Goal: Task Accomplishment & Management: Manage account settings

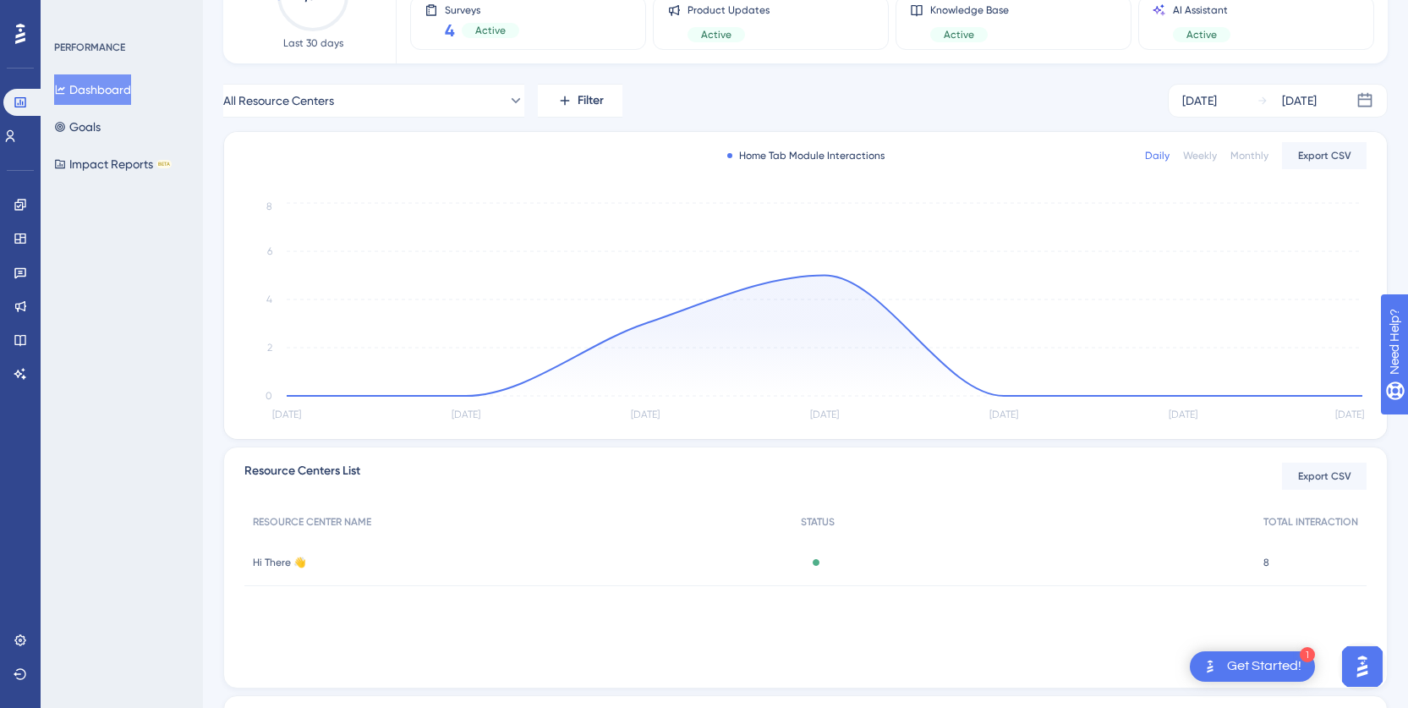
scroll to position [169, 0]
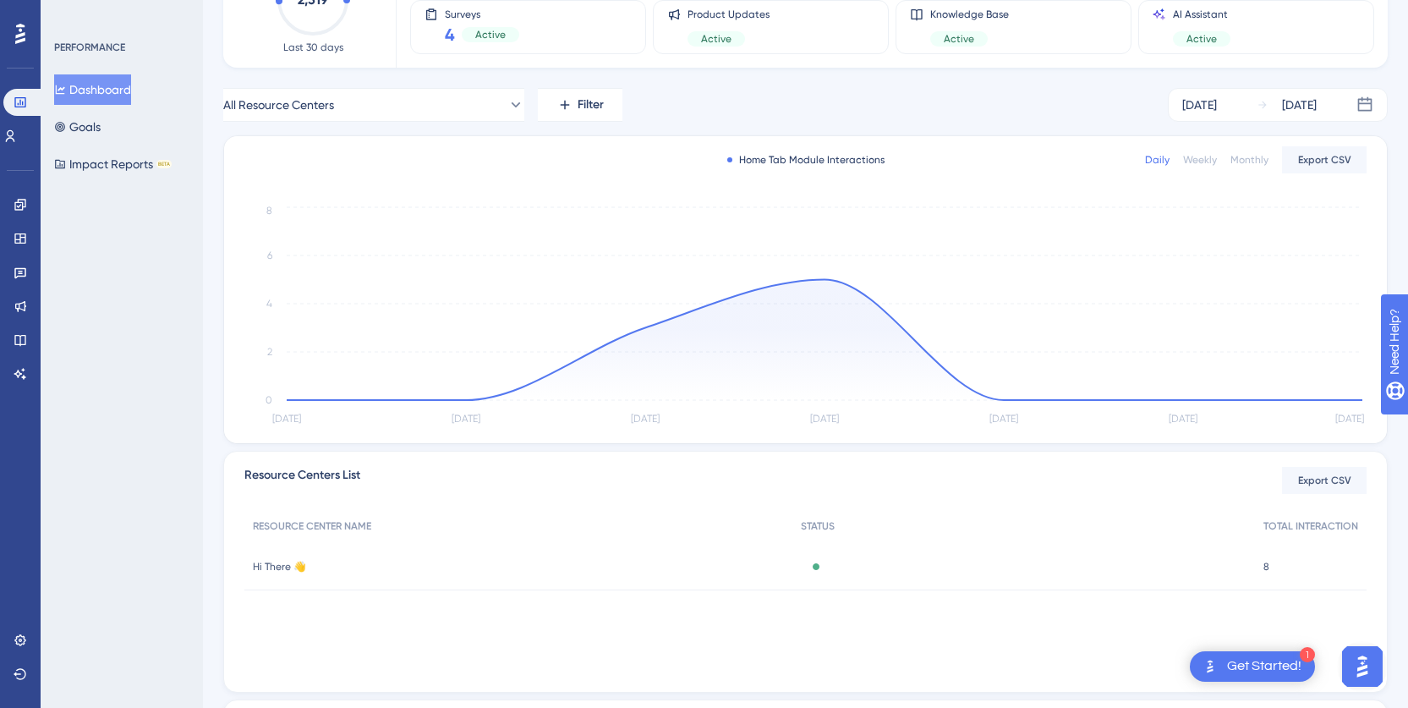
click at [1215, 155] on div "Weekly" at bounding box center [1200, 160] width 34 height 14
click at [1211, 162] on div "Weekly" at bounding box center [1200, 160] width 34 height 14
click at [1209, 156] on div "Weekly" at bounding box center [1200, 160] width 34 height 14
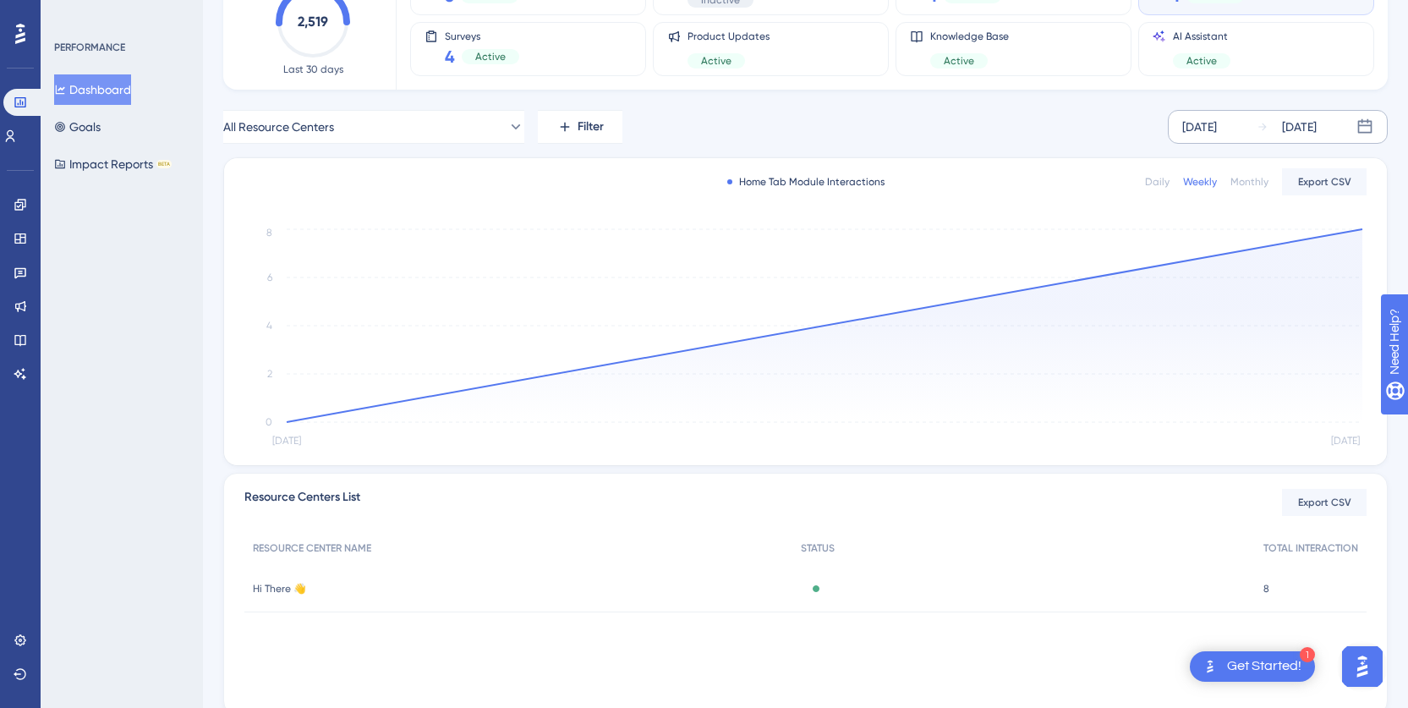
scroll to position [64, 0]
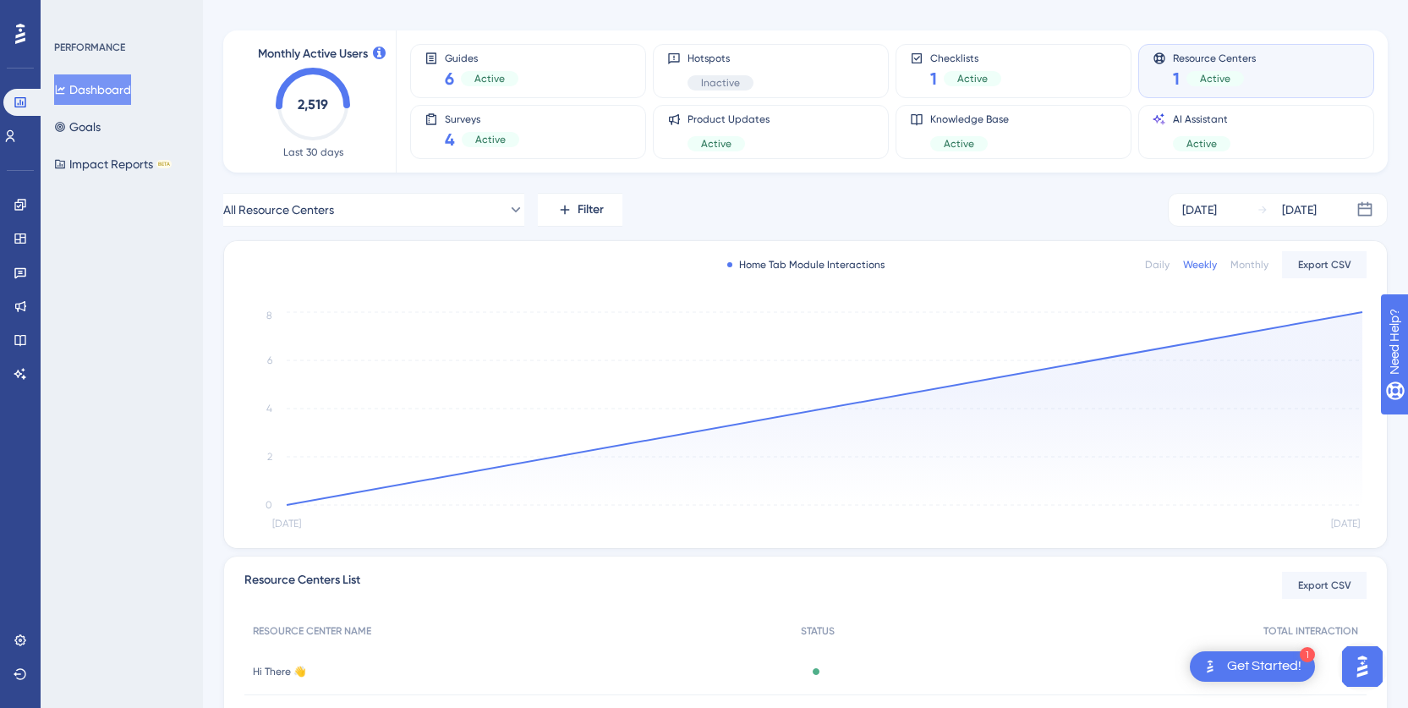
click at [1245, 261] on div "Monthly" at bounding box center [1250, 265] width 38 height 14
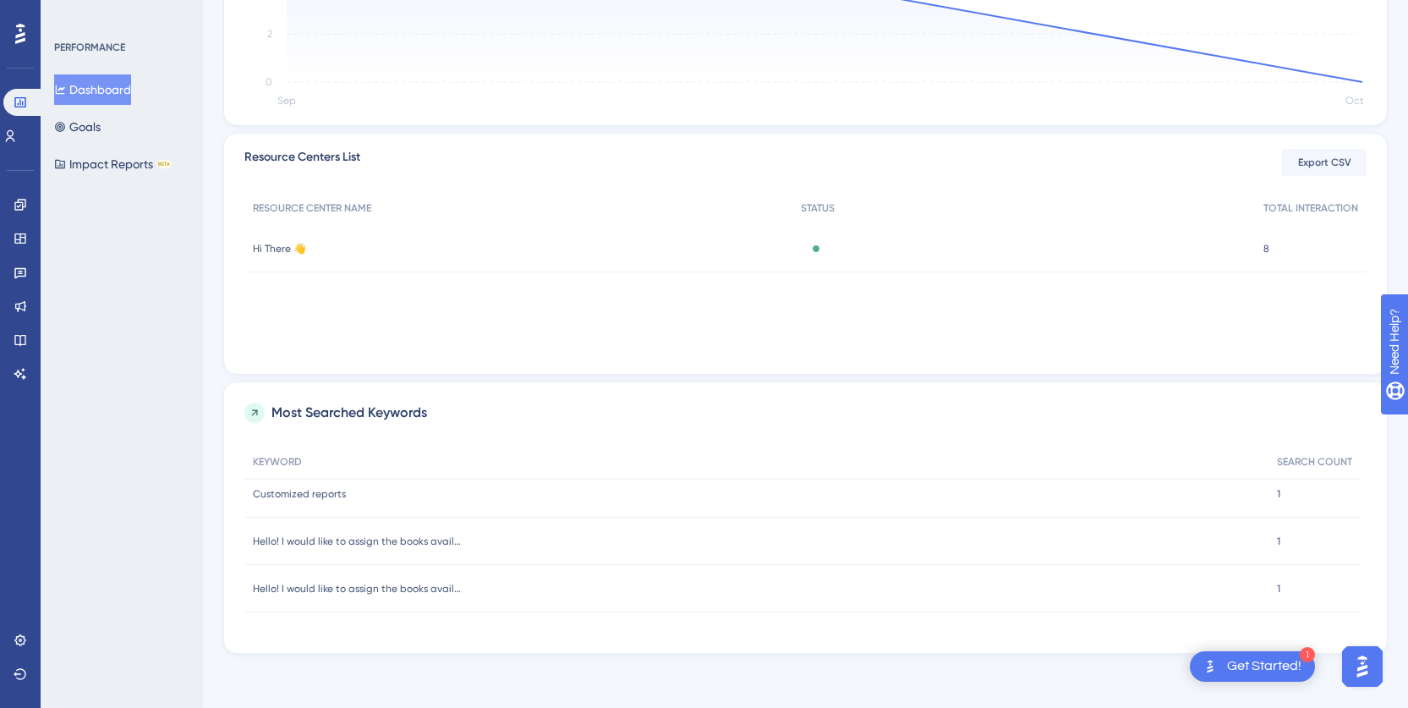
scroll to position [0, 0]
click at [260, 408] on icon at bounding box center [255, 413] width 12 height 12
click at [376, 418] on span "Most Searched Keywords" at bounding box center [350, 413] width 156 height 20
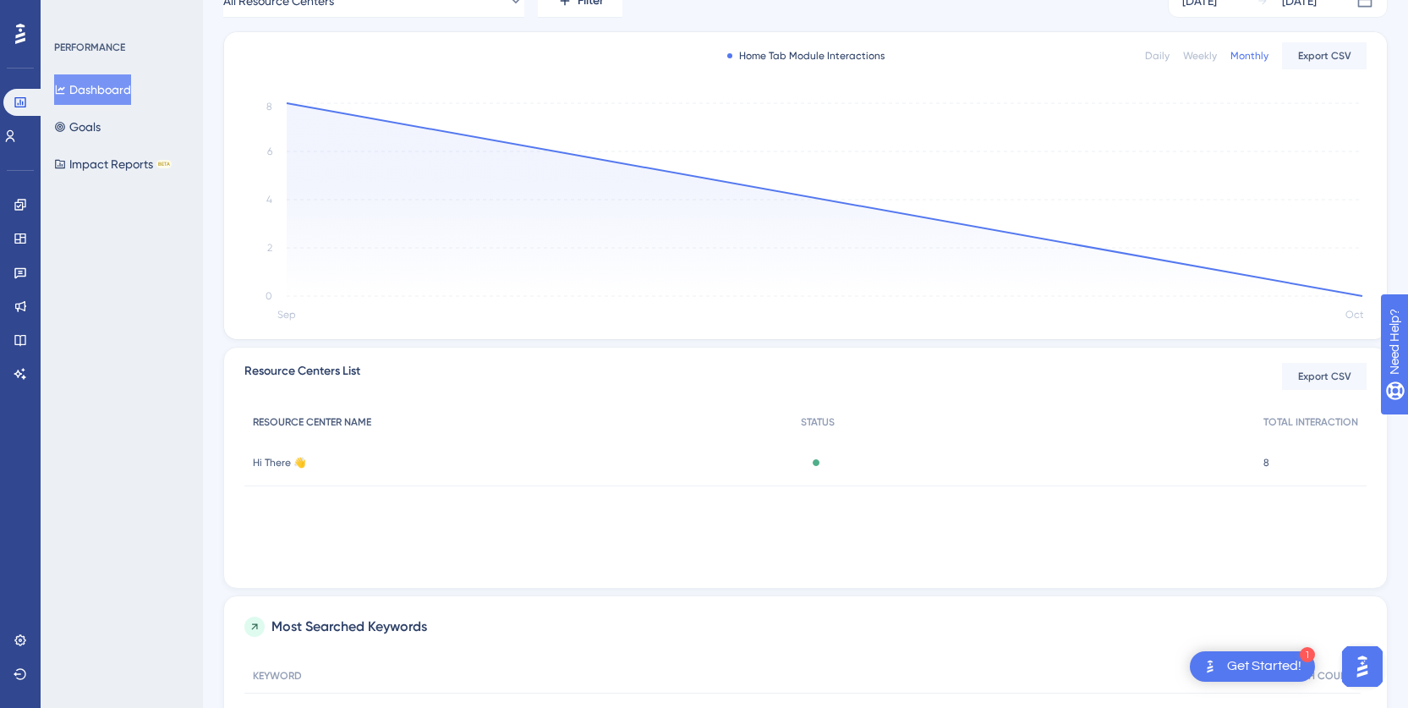
scroll to position [338, 0]
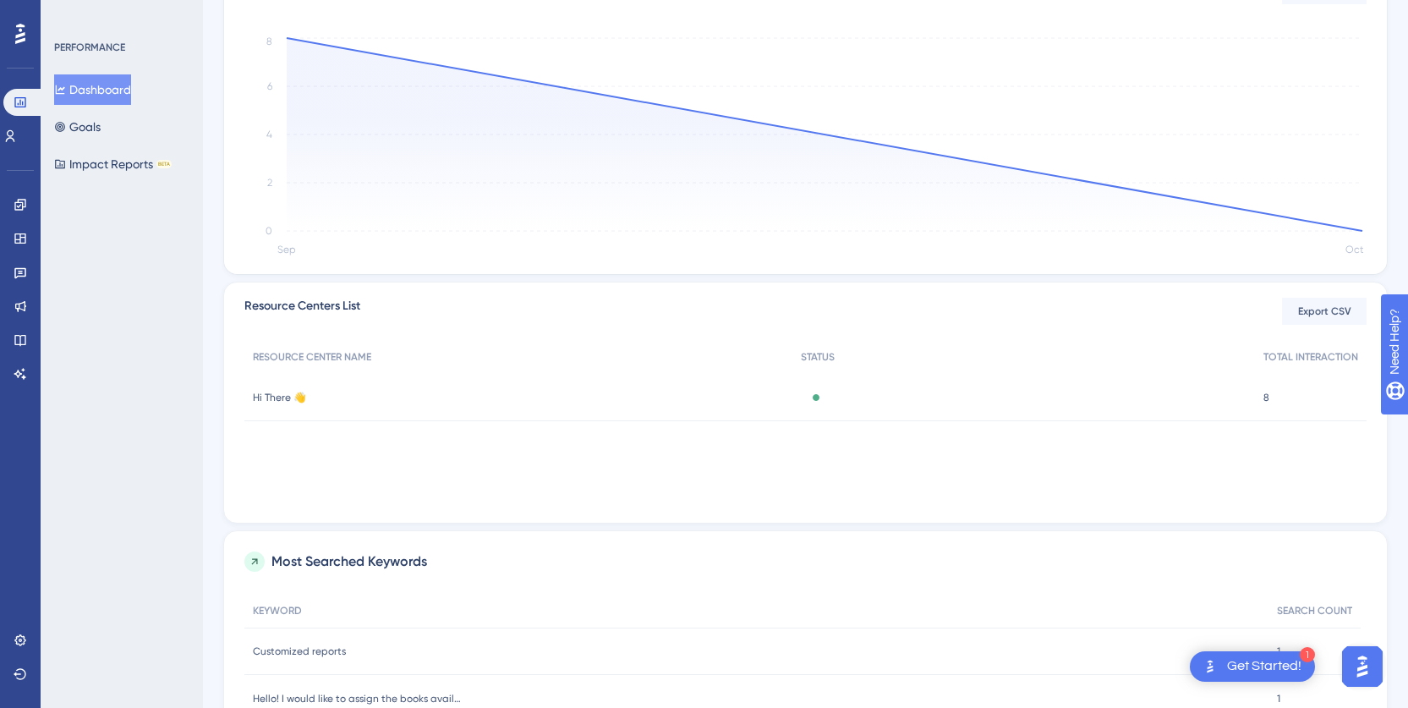
click at [266, 398] on span "Hi There 👋" at bounding box center [279, 398] width 53 height 14
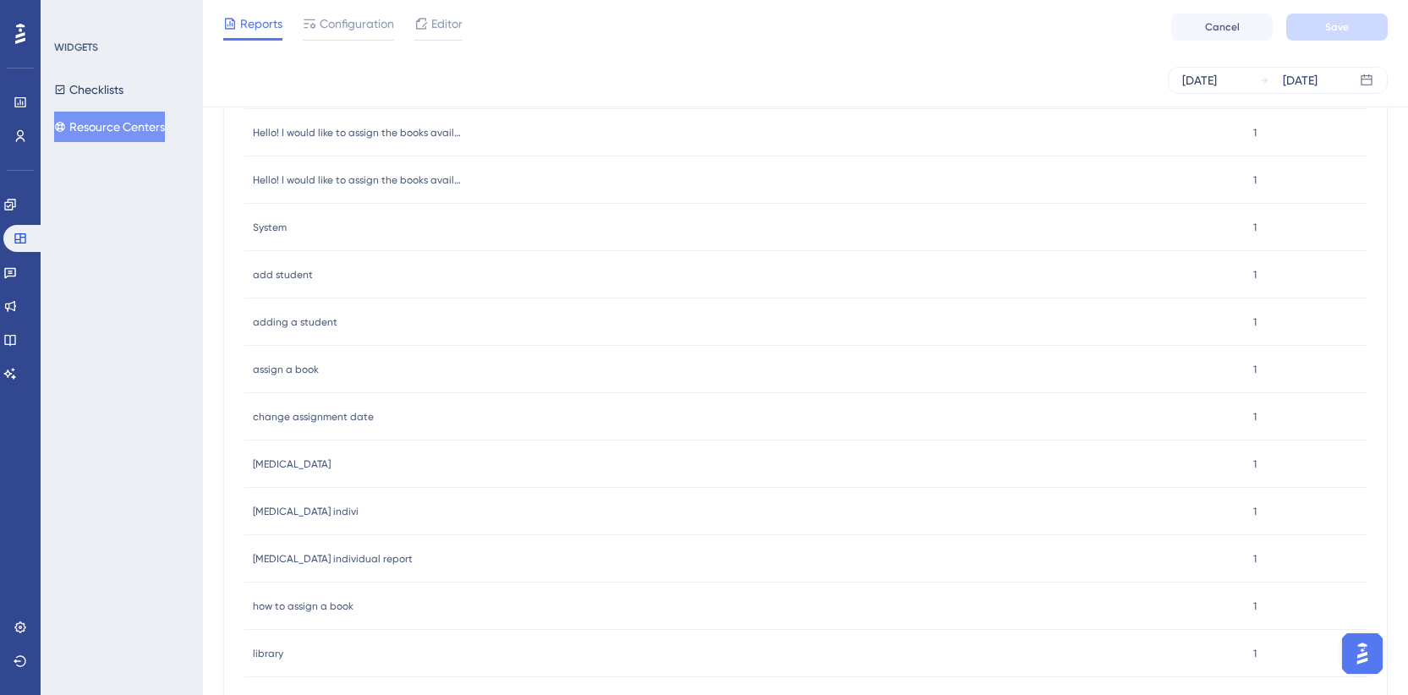
scroll to position [1184, 0]
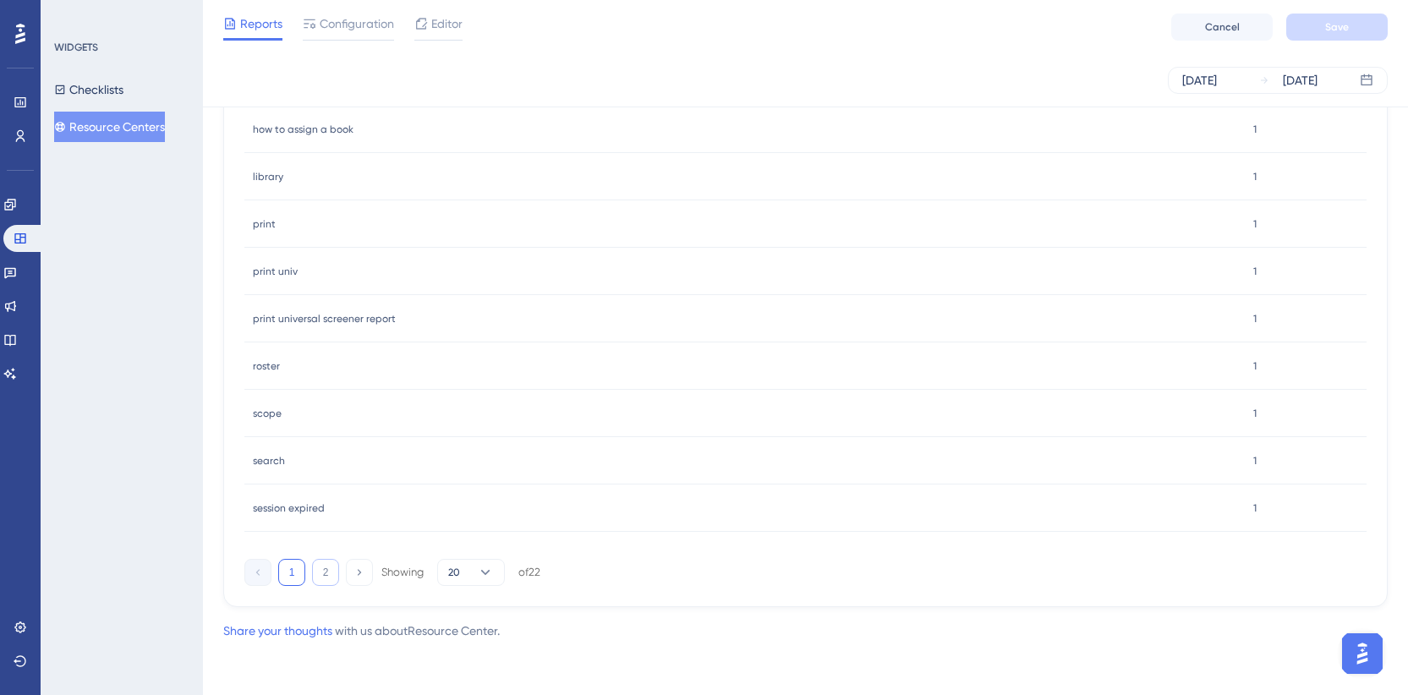
click at [326, 574] on button "2" at bounding box center [325, 572] width 27 height 27
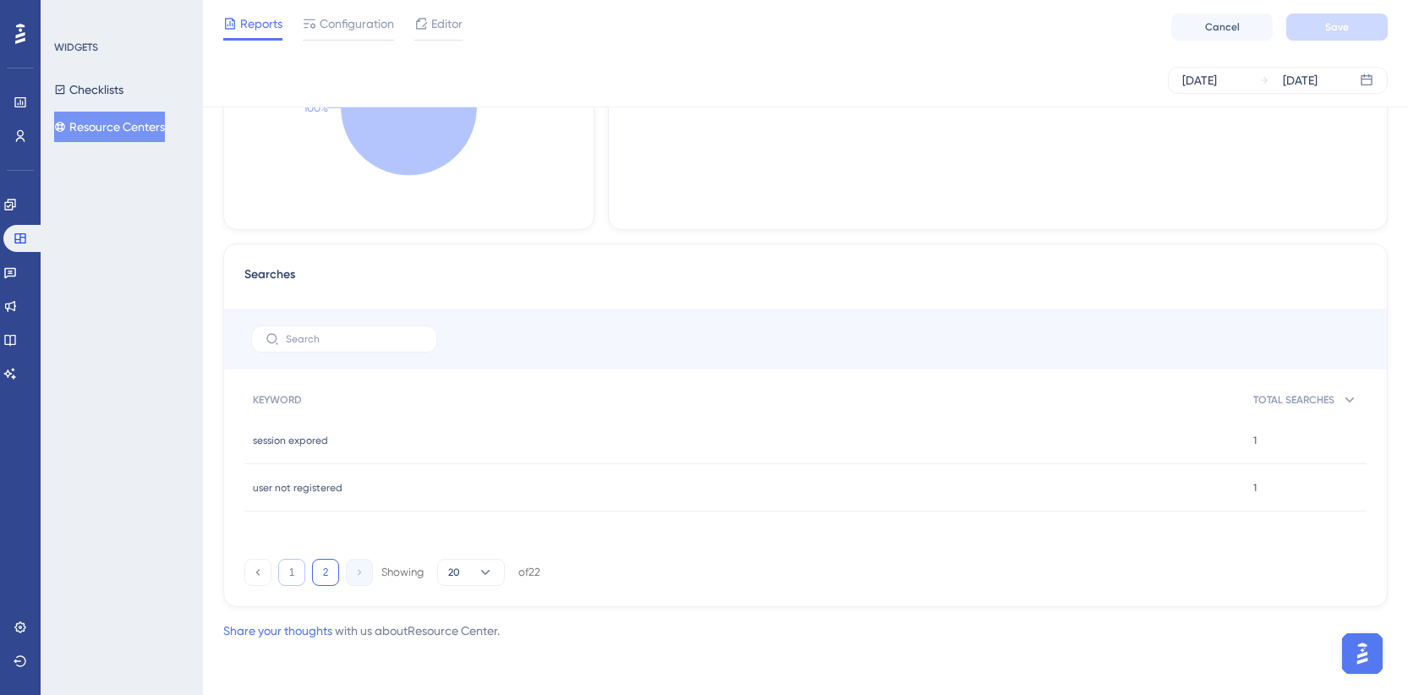
click at [286, 577] on button "1" at bounding box center [291, 572] width 27 height 27
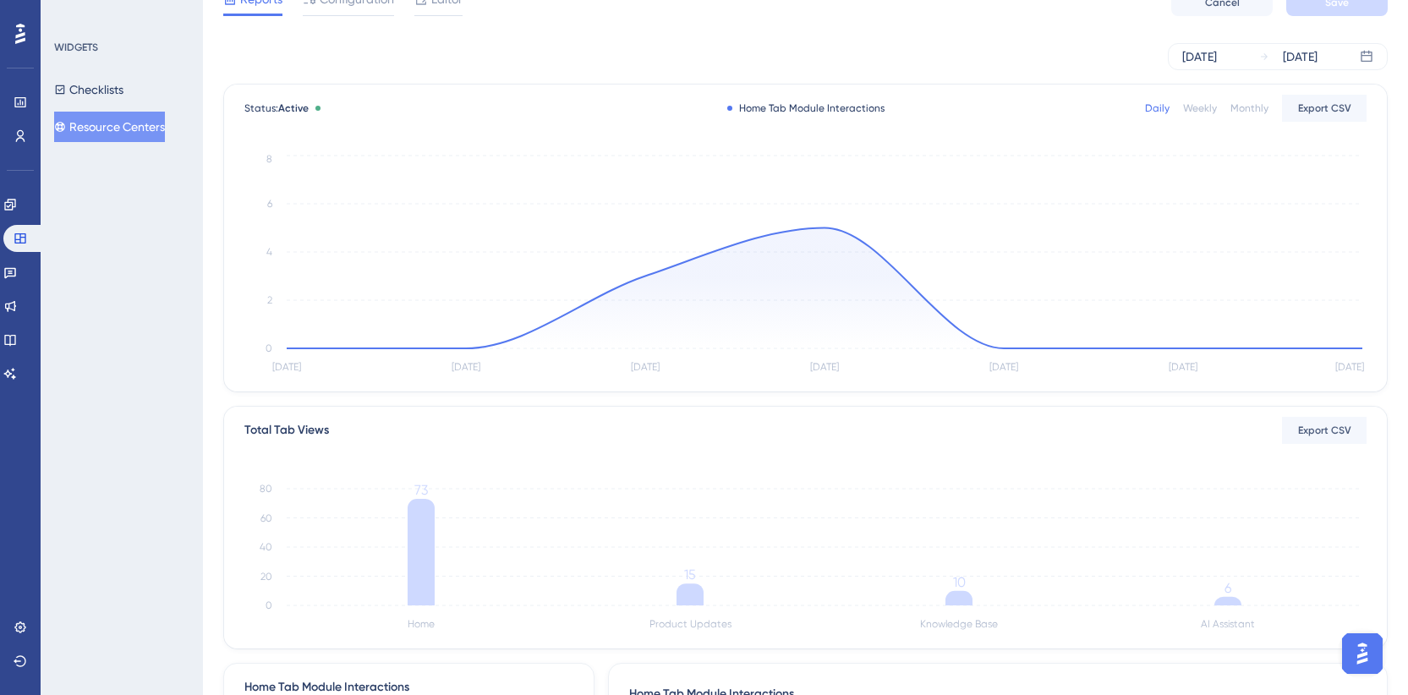
scroll to position [0, 0]
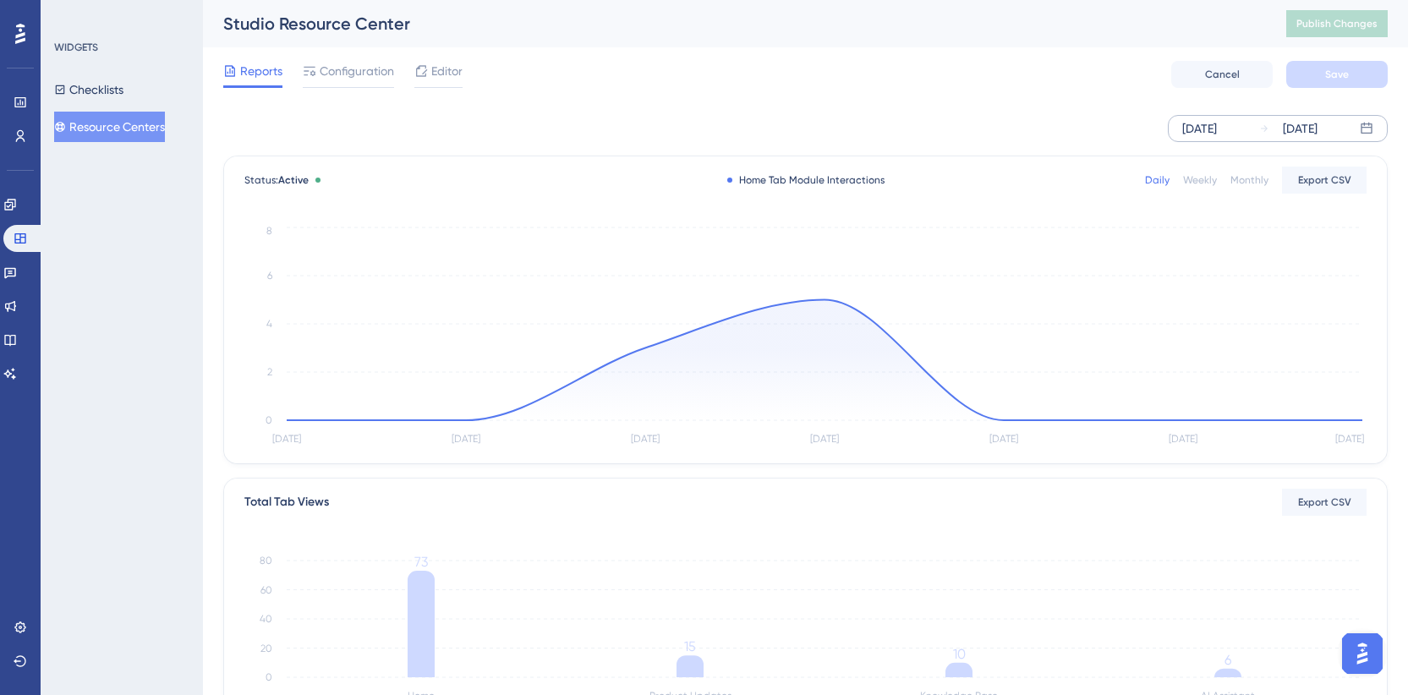
click at [1217, 124] on div "[DATE]" at bounding box center [1199, 128] width 35 height 20
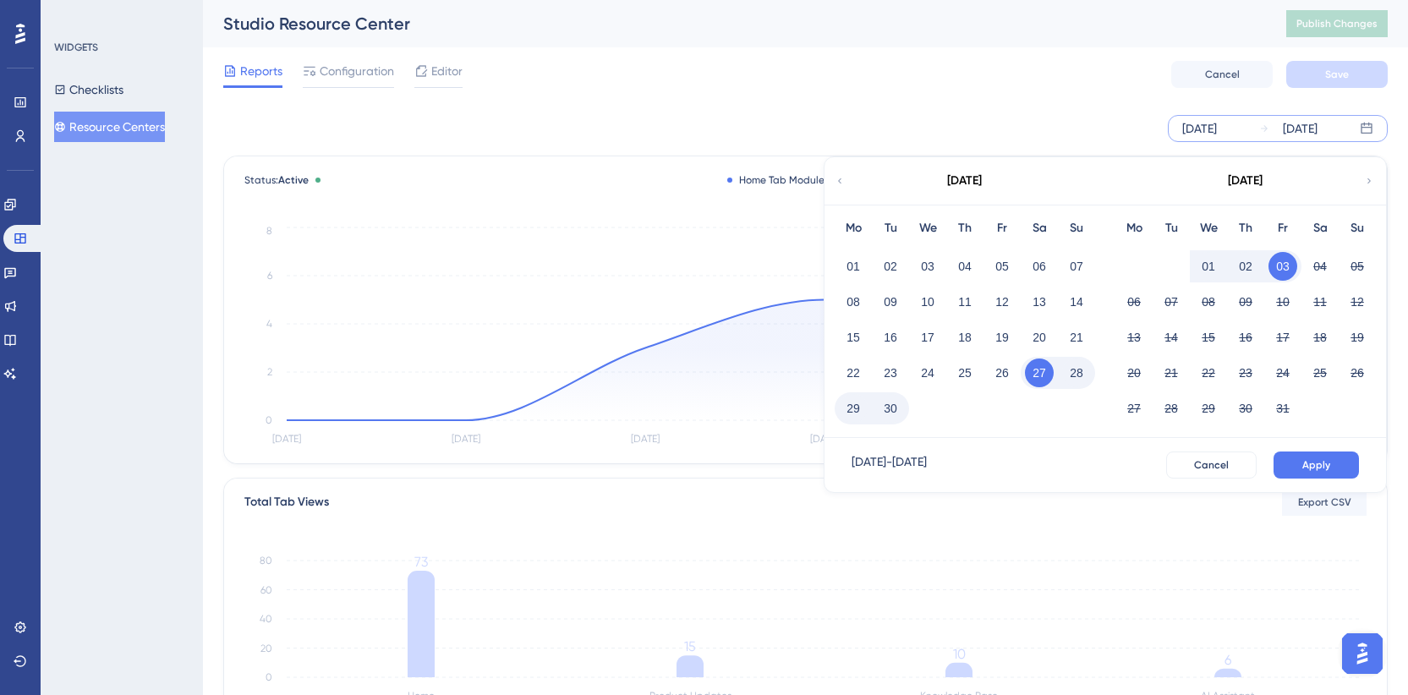
click at [845, 177] on div "[DATE]" at bounding box center [964, 180] width 279 height 47
click at [842, 178] on icon at bounding box center [840, 180] width 10 height 15
click at [886, 256] on button "01" at bounding box center [890, 266] width 29 height 29
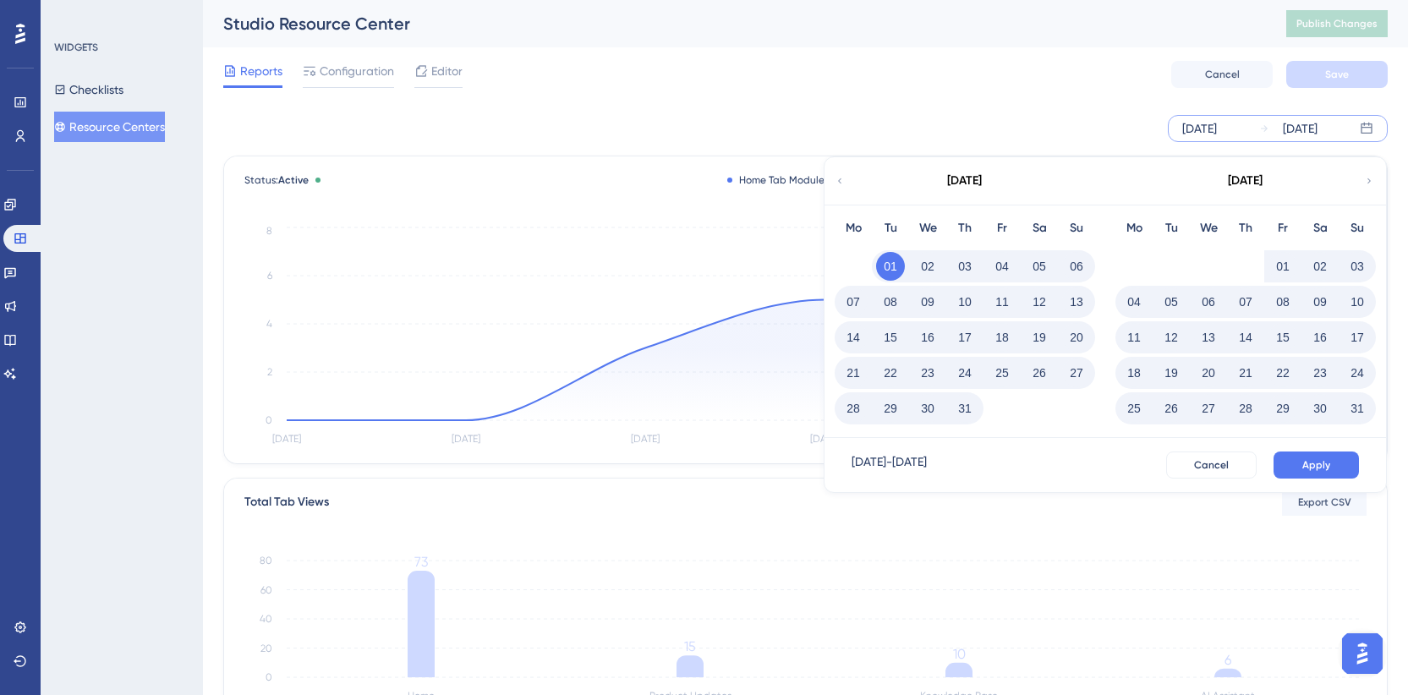
click at [1376, 182] on div "[DATE]" at bounding box center [1244, 180] width 279 height 47
click at [1368, 186] on icon at bounding box center [1369, 180] width 10 height 15
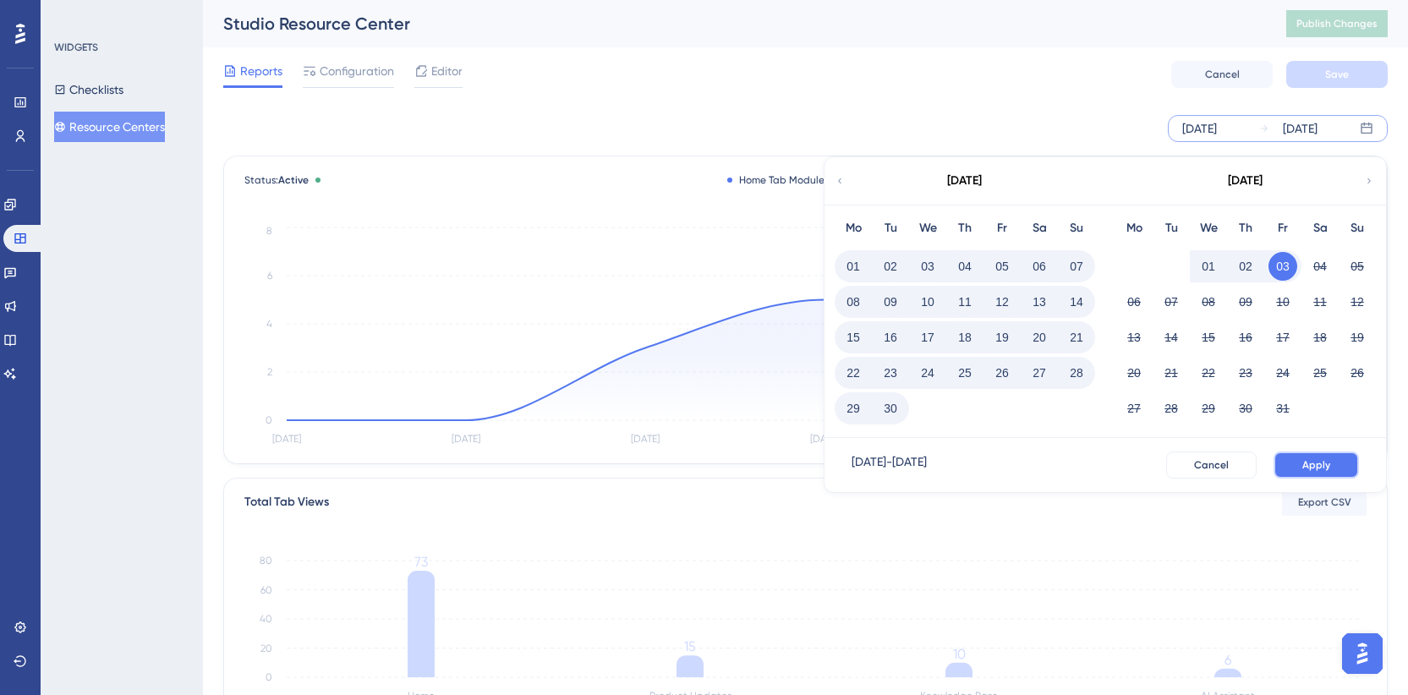
click at [1299, 464] on button "Apply" at bounding box center [1316, 465] width 85 height 27
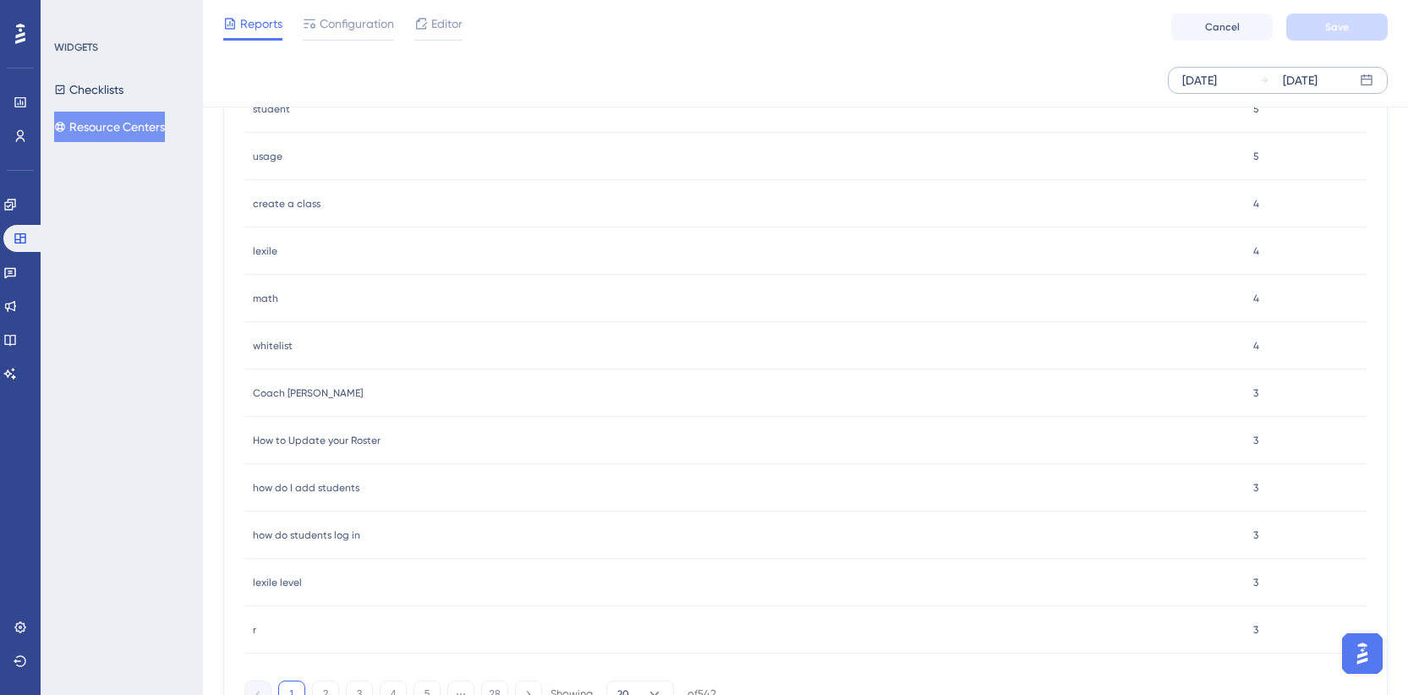
scroll to position [1522, 0]
click at [358, 431] on span "How to Update your Roster" at bounding box center [317, 435] width 128 height 14
click at [331, 480] on span "how do I add students" at bounding box center [306, 482] width 107 height 14
click at [314, 529] on span "how do students log in" at bounding box center [306, 530] width 107 height 14
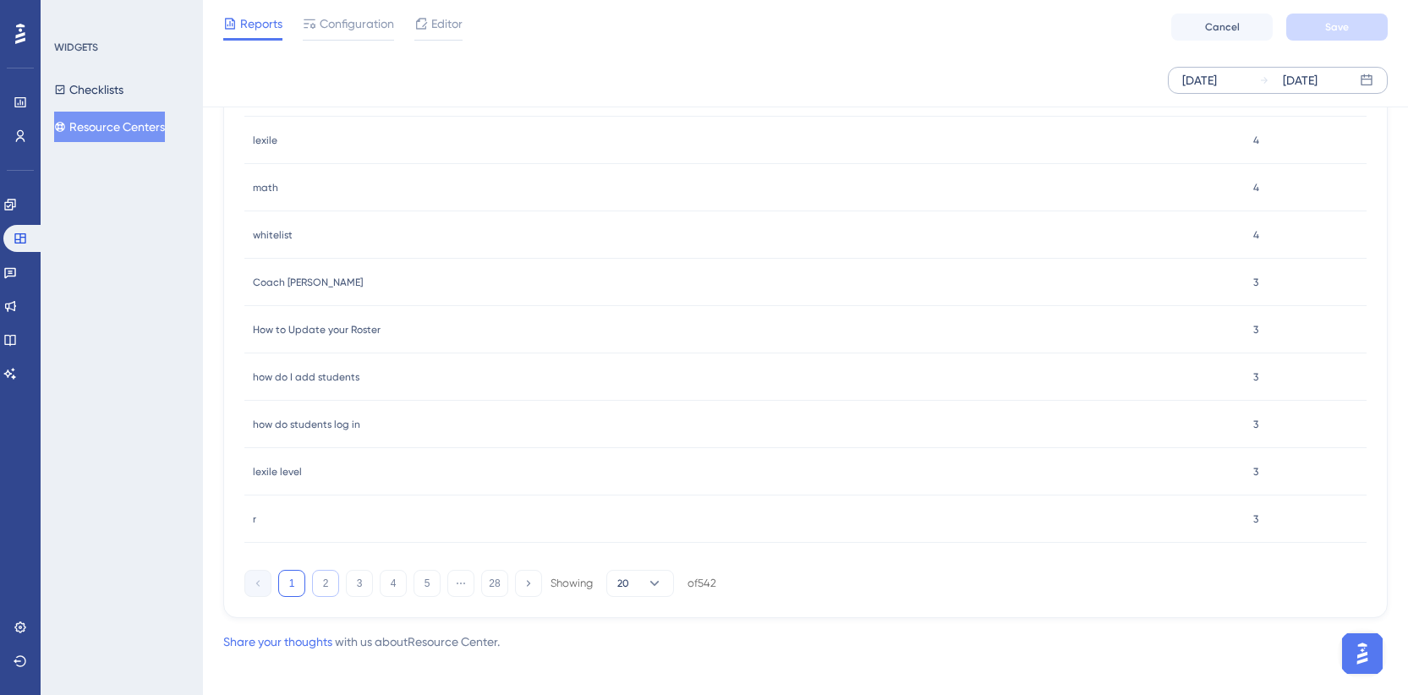
scroll to position [1638, 0]
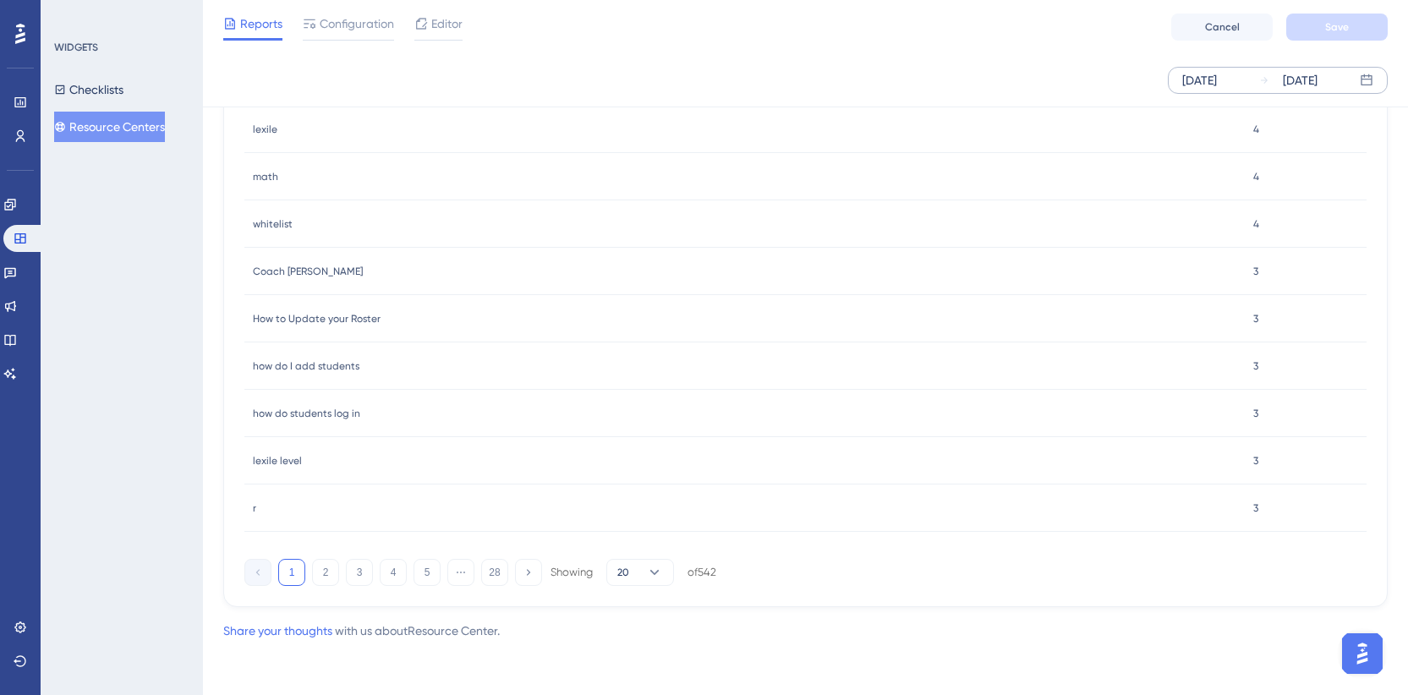
click at [257, 510] on div "r r" at bounding box center [744, 508] width 1001 height 47
click at [328, 563] on button "2" at bounding box center [325, 572] width 27 height 27
click at [359, 569] on button "3" at bounding box center [359, 572] width 27 height 27
click at [400, 573] on button "4" at bounding box center [393, 572] width 27 height 27
drag, startPoint x: 421, startPoint y: 576, endPoint x: 399, endPoint y: 593, distance: 27.7
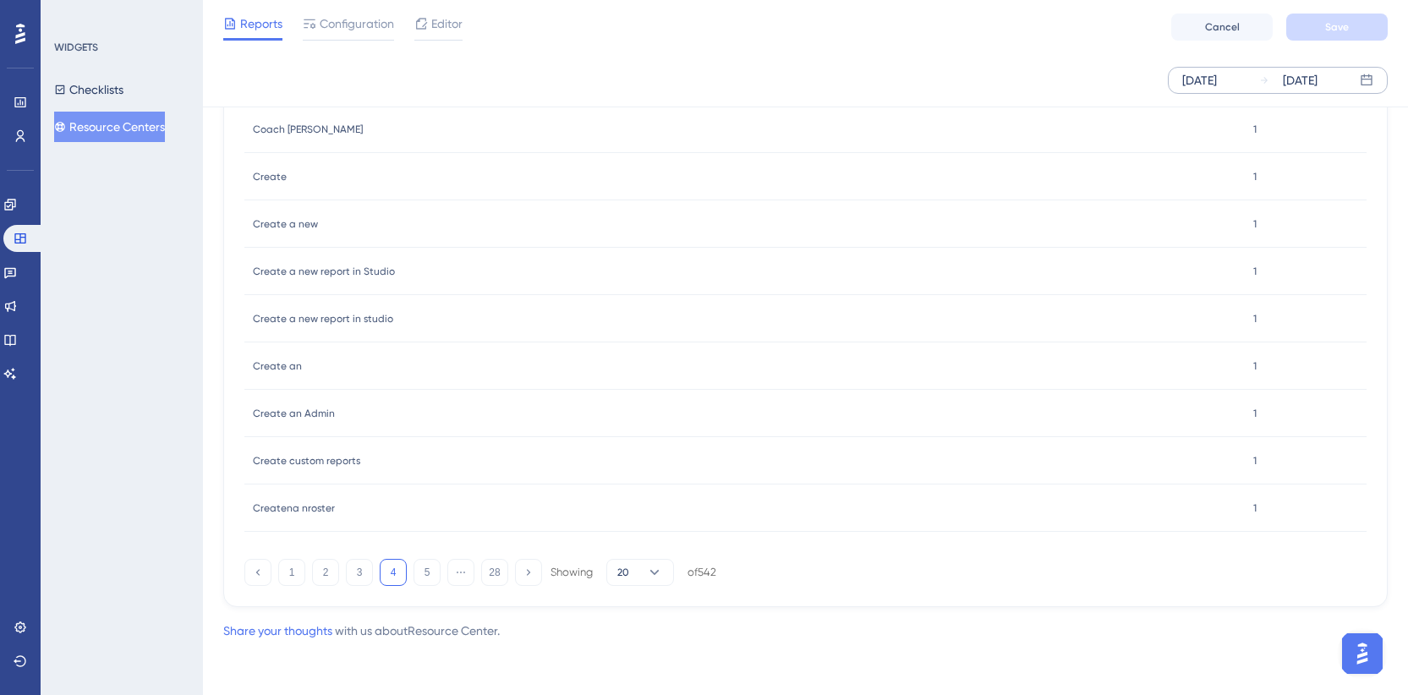
click at [398, 594] on div "Searches KEYWORD TOTAL SEARCHES 10.3 (A) 10.3 (A) 1 1 10.3 (A) in reading level…" at bounding box center [805, 9] width 1165 height 1196
click at [417, 584] on button "5" at bounding box center [427, 572] width 27 height 27
click at [436, 571] on button "6" at bounding box center [427, 572] width 27 height 27
click at [433, 570] on button "7" at bounding box center [427, 572] width 27 height 27
click at [426, 568] on button "8" at bounding box center [427, 572] width 27 height 27
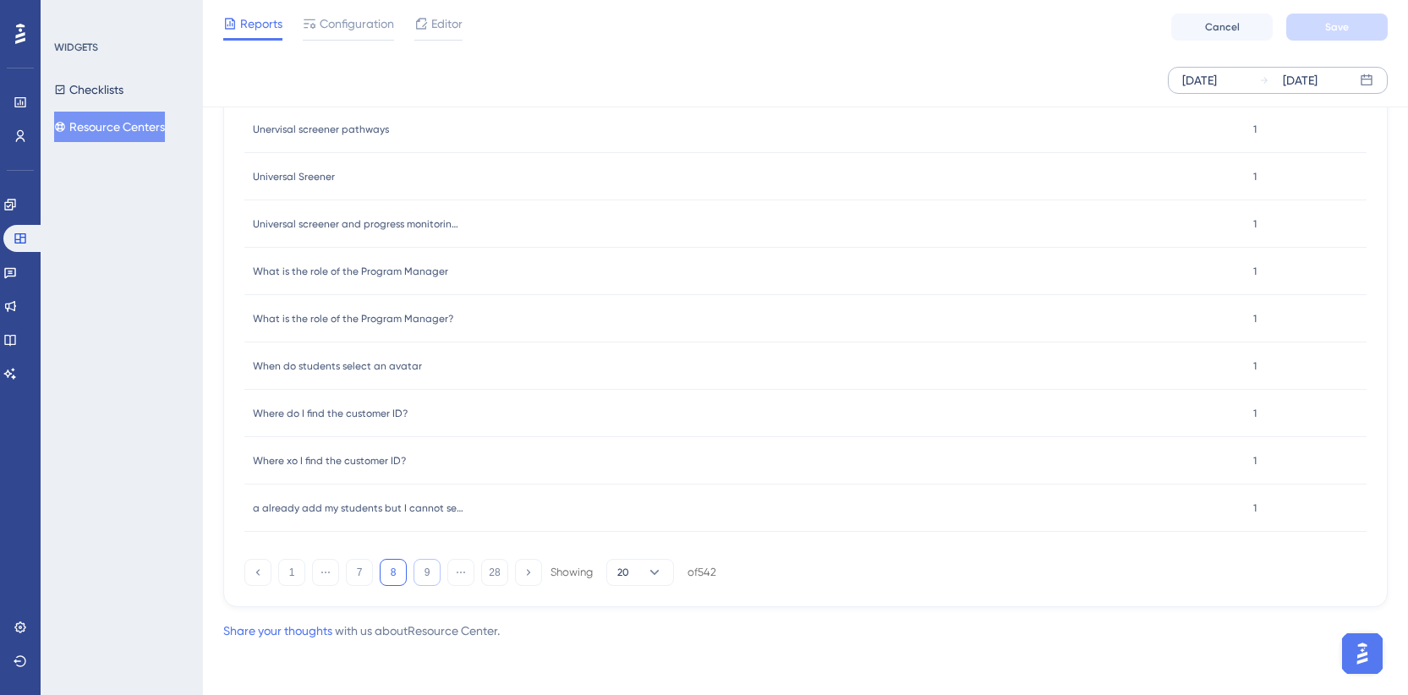
click at [435, 568] on button "9" at bounding box center [427, 572] width 27 height 27
click at [435, 568] on button "10" at bounding box center [427, 572] width 27 height 27
click at [435, 574] on button "11" at bounding box center [427, 572] width 27 height 27
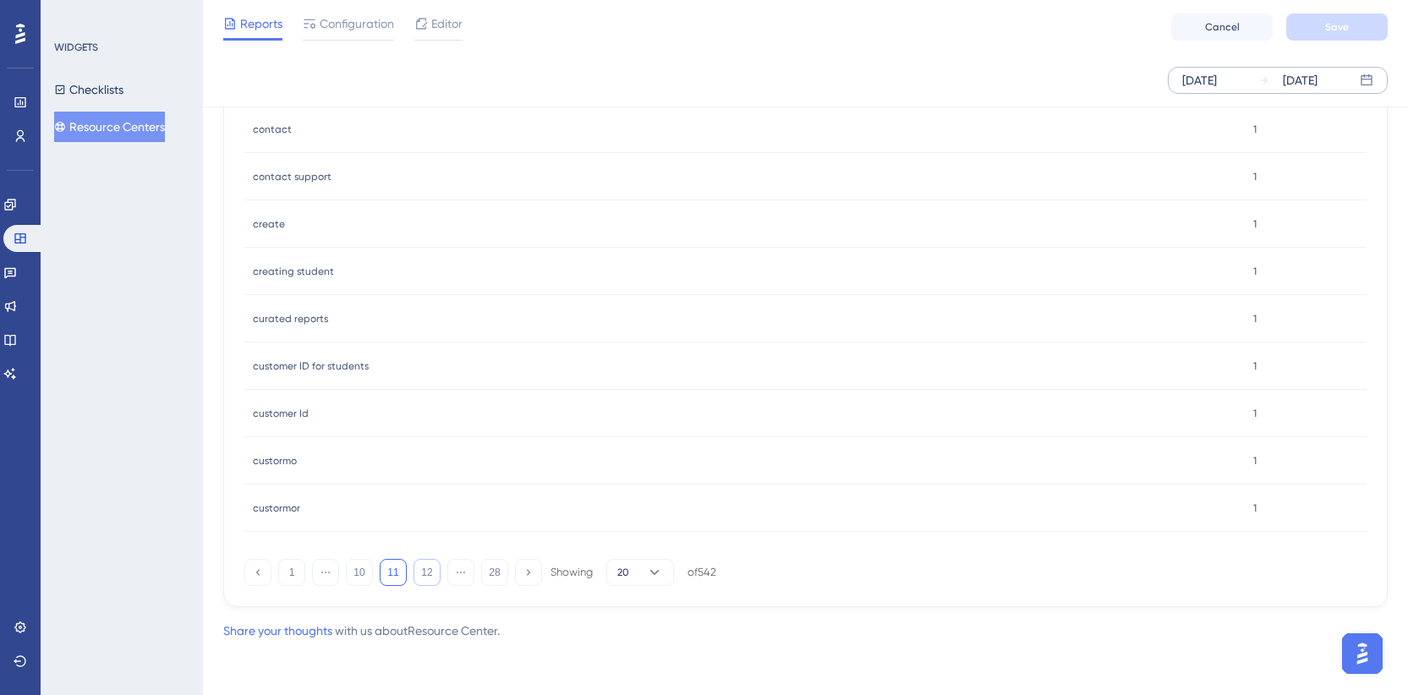
click at [420, 571] on button "12" at bounding box center [427, 572] width 27 height 27
click at [431, 578] on button "13" at bounding box center [427, 572] width 27 height 27
click at [425, 567] on button "14" at bounding box center [427, 572] width 27 height 27
click at [500, 581] on button "28" at bounding box center [494, 572] width 27 height 27
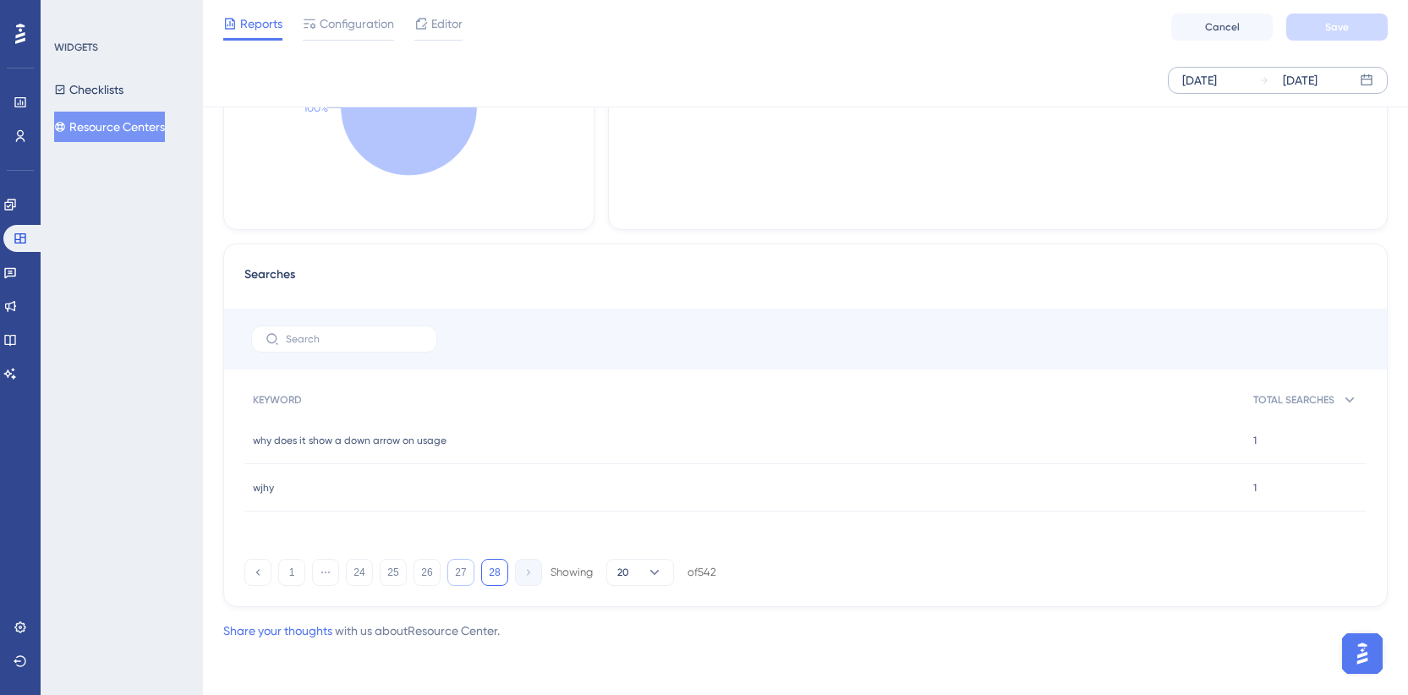
click at [463, 570] on button "27" at bounding box center [460, 572] width 27 height 27
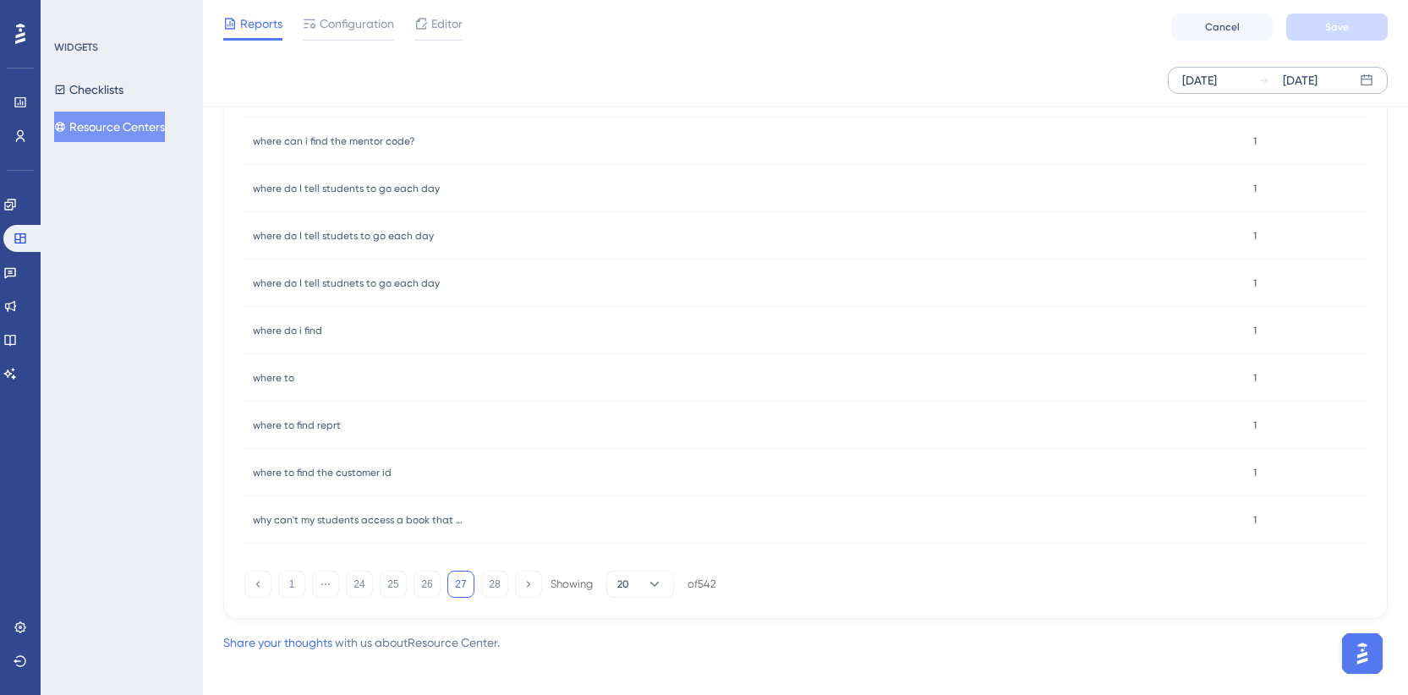
scroll to position [1638, 0]
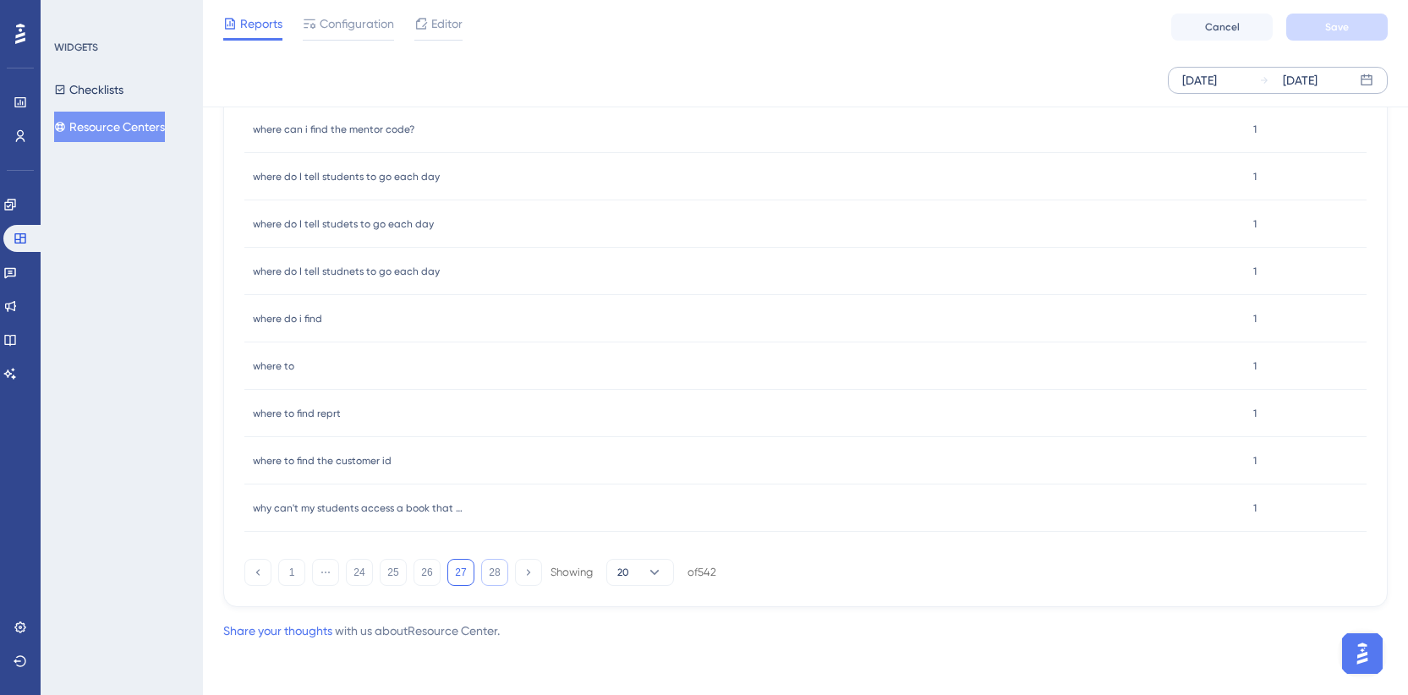
click at [490, 583] on button "28" at bounding box center [494, 572] width 27 height 27
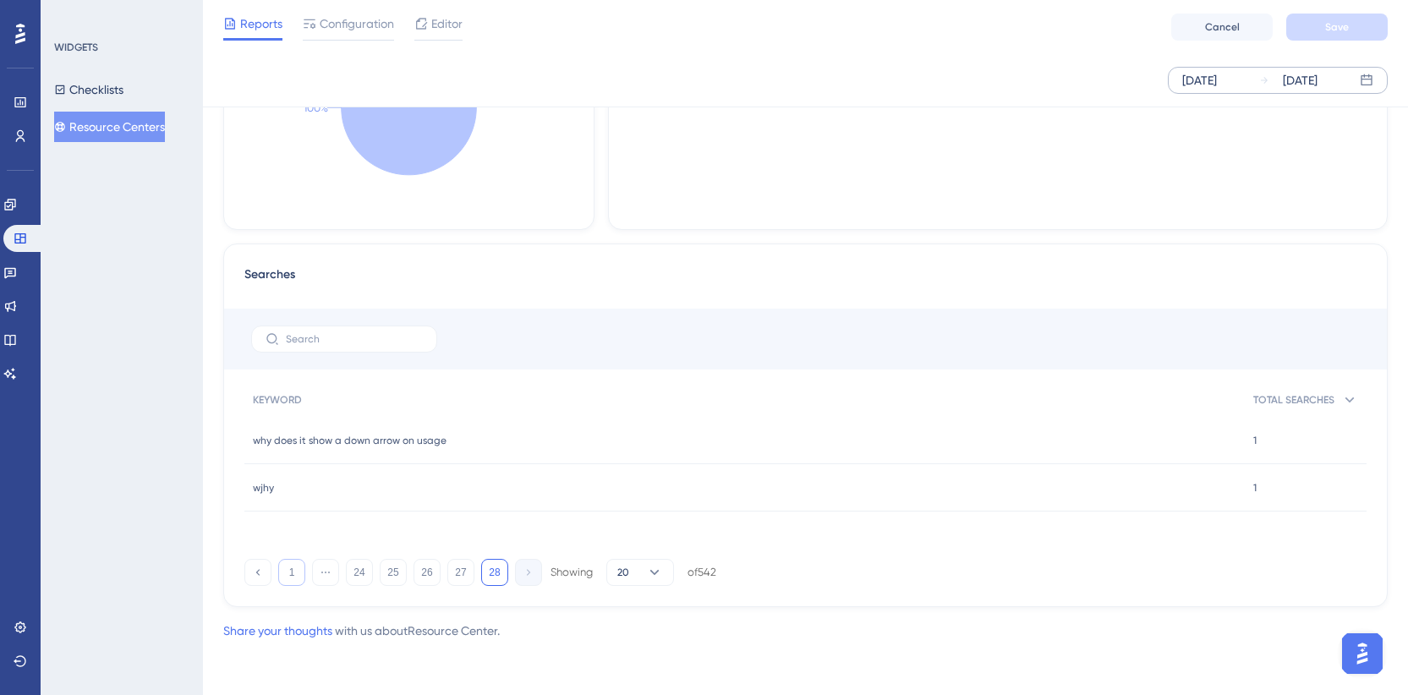
click at [304, 567] on button "1" at bounding box center [291, 572] width 27 height 27
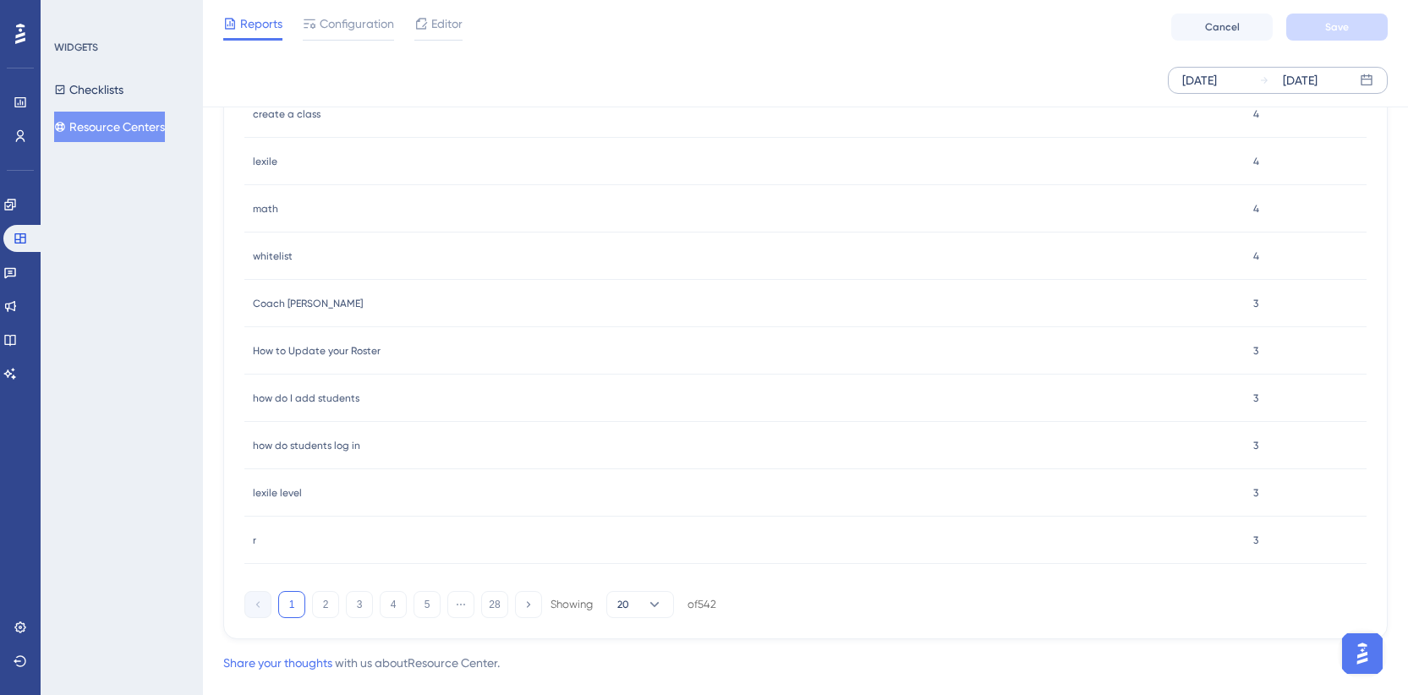
scroll to position [1638, 0]
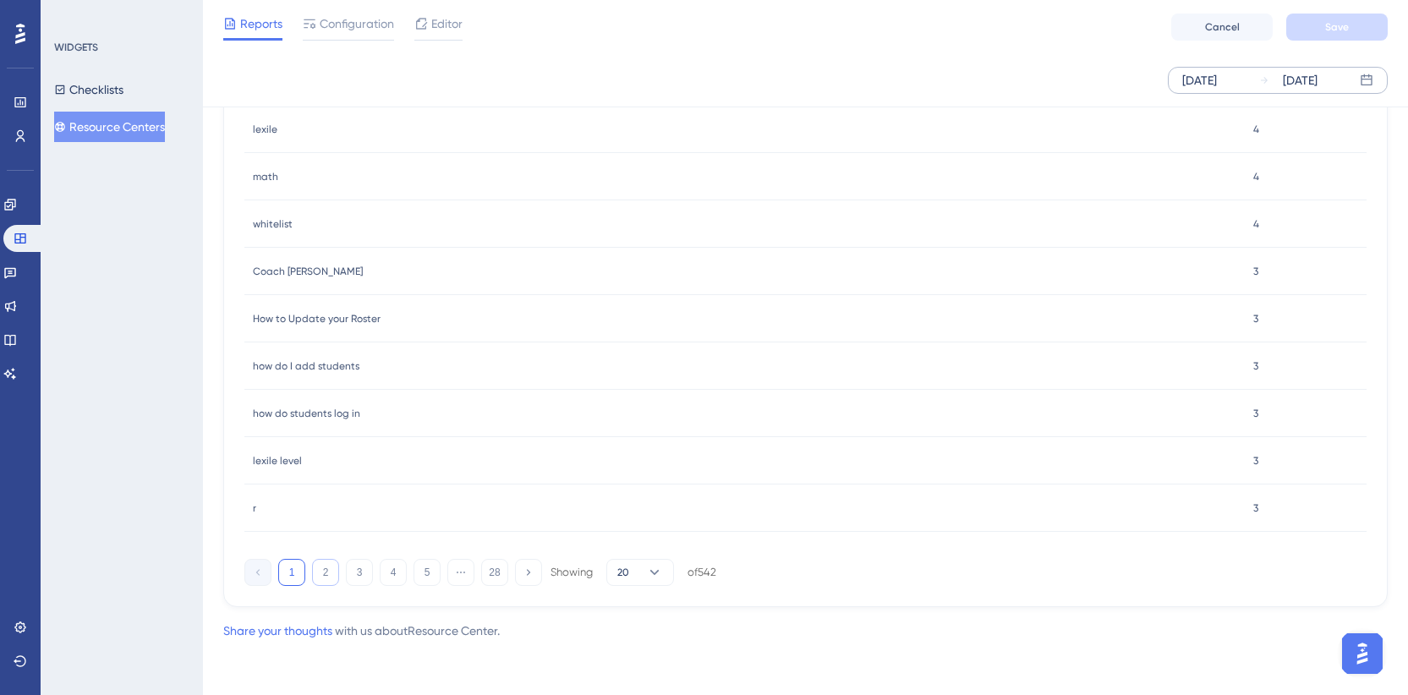
click at [334, 572] on button "2" at bounding box center [325, 572] width 27 height 27
click at [372, 568] on button "3" at bounding box center [359, 572] width 27 height 27
click at [398, 575] on button "4" at bounding box center [393, 572] width 27 height 27
click at [426, 574] on button "5" at bounding box center [427, 572] width 27 height 27
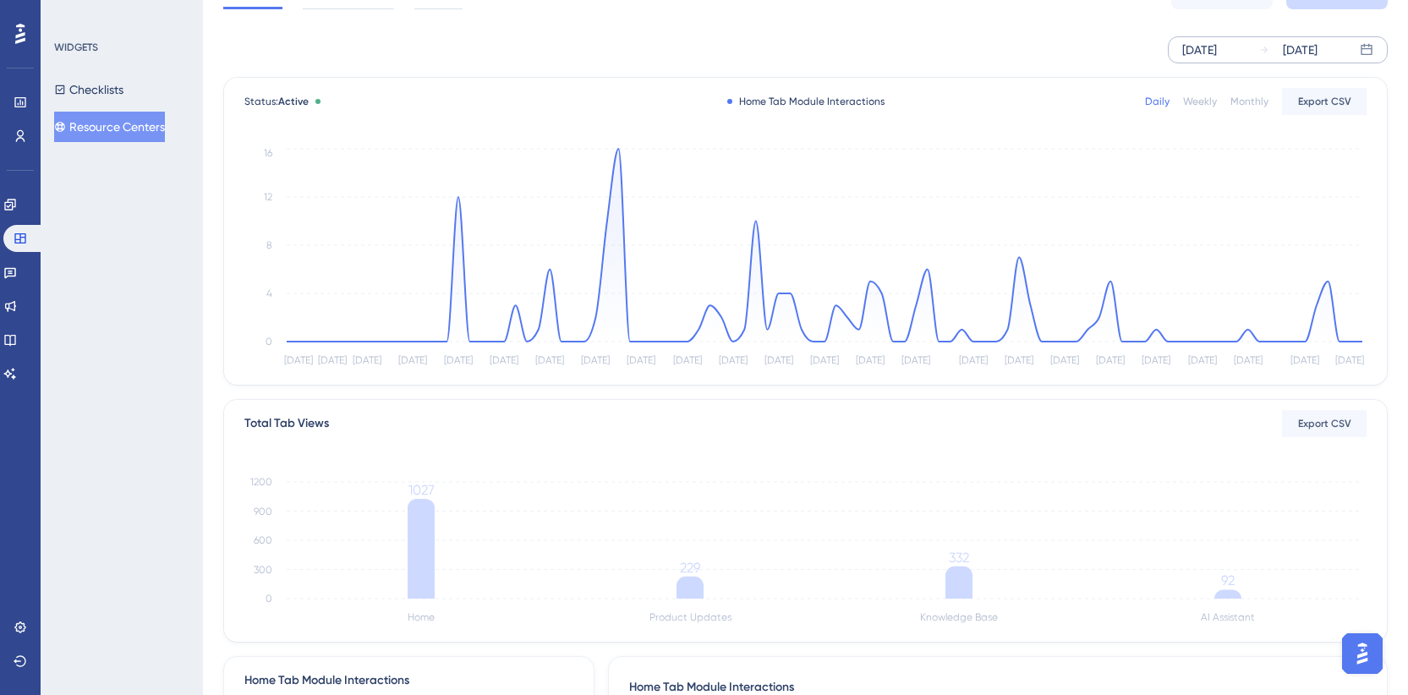
scroll to position [0, 0]
